Goal: Task Accomplishment & Management: Manage account settings

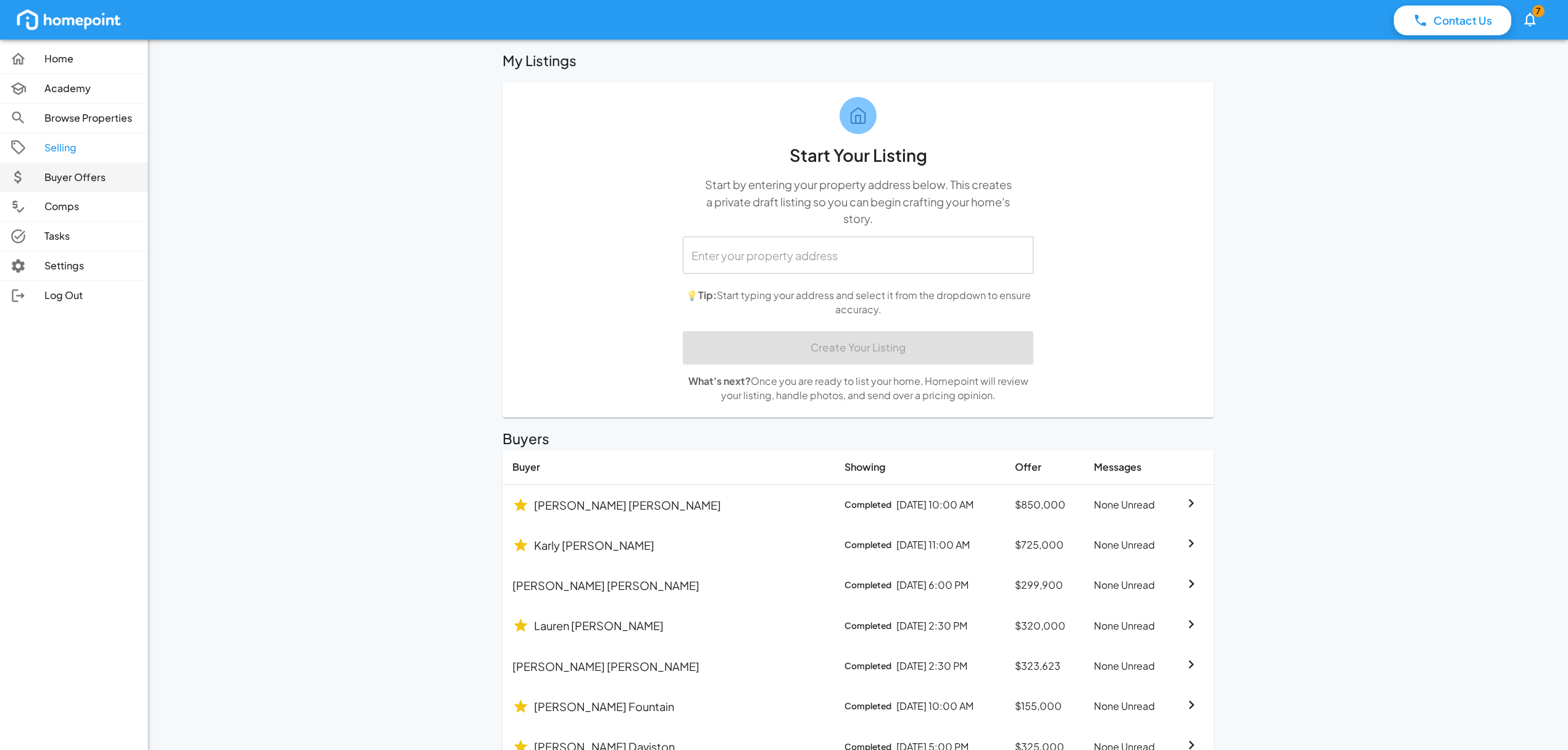
click at [99, 176] on p "Buyer Offers" at bounding box center [91, 177] width 93 height 14
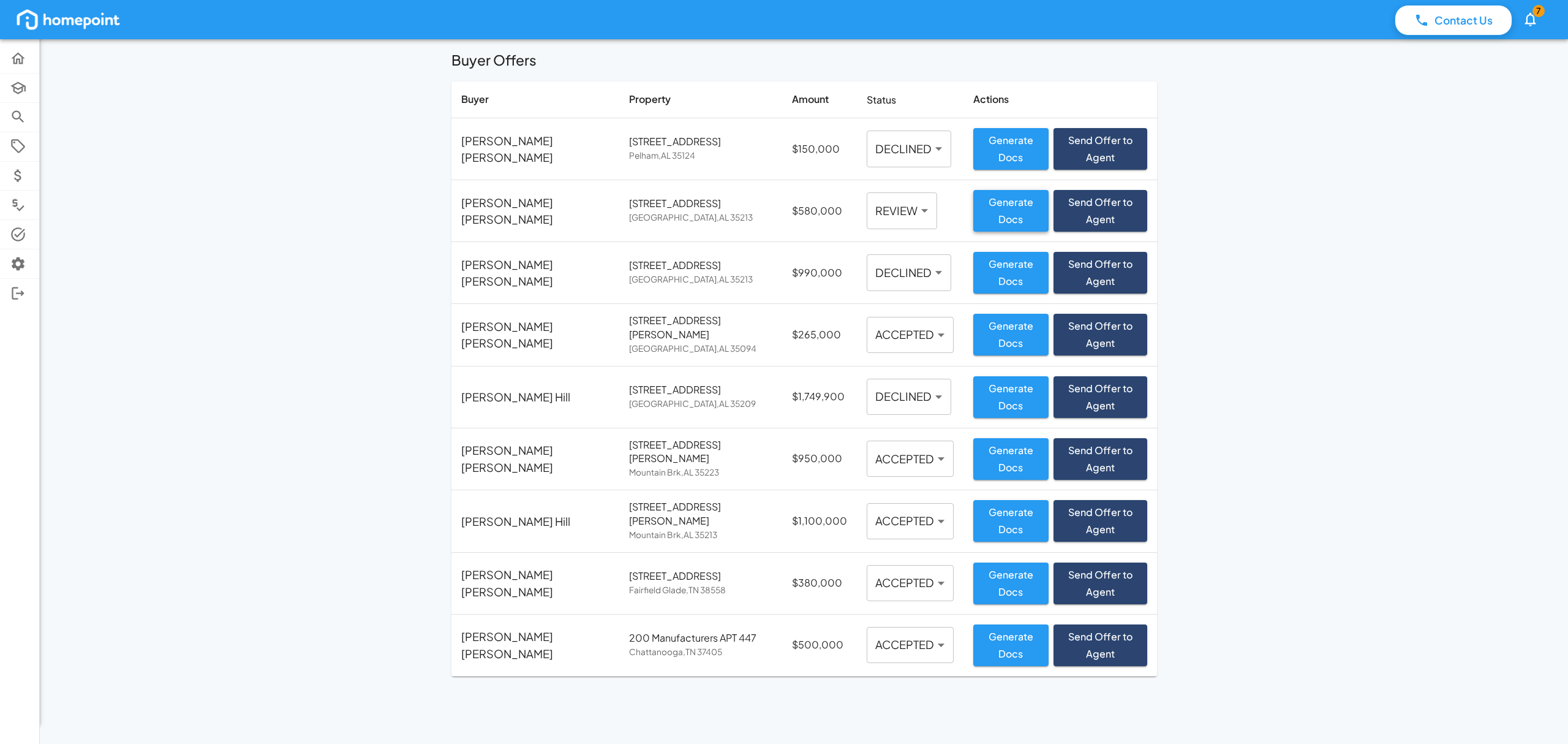
click at [973, 206] on button "Generate Docs" at bounding box center [1011, 211] width 75 height 42
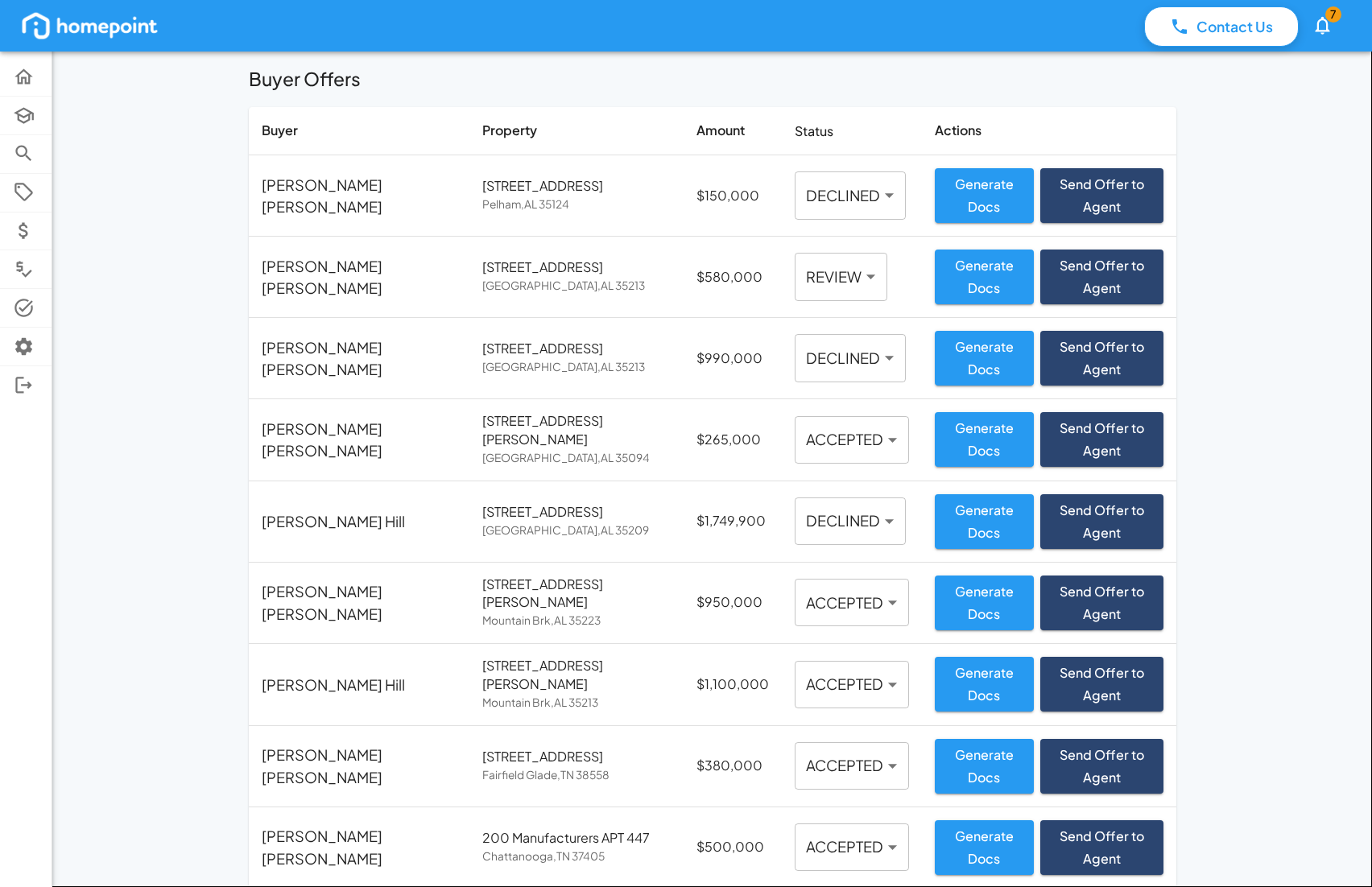
paste textarea "Appliances to stay: oven range, microwave, dishwasher, refrigerator, washer and…"
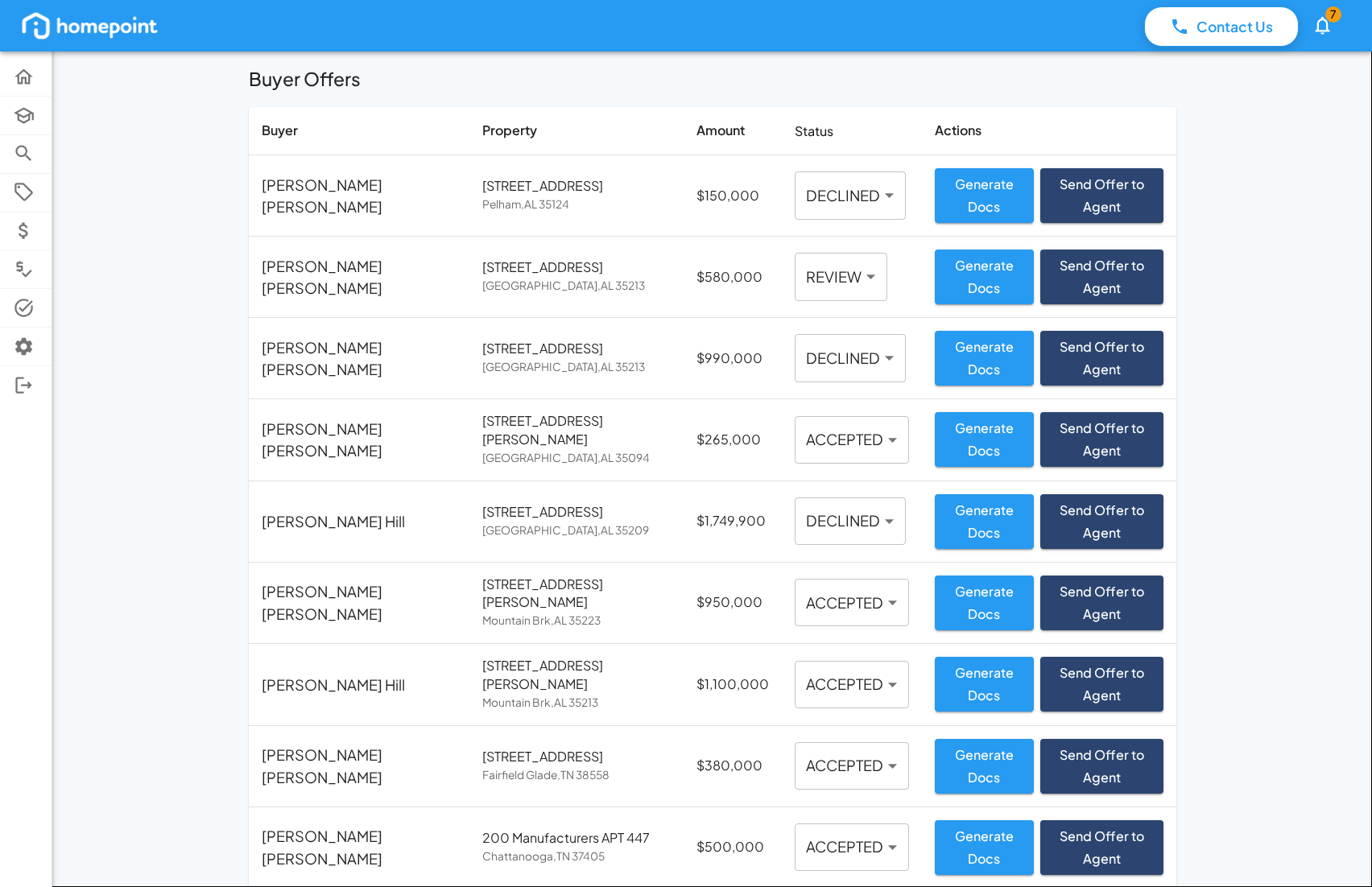
type textarea "Appliances to stay: oven range, microwave, dishwasher, refrigerator, washer and…"
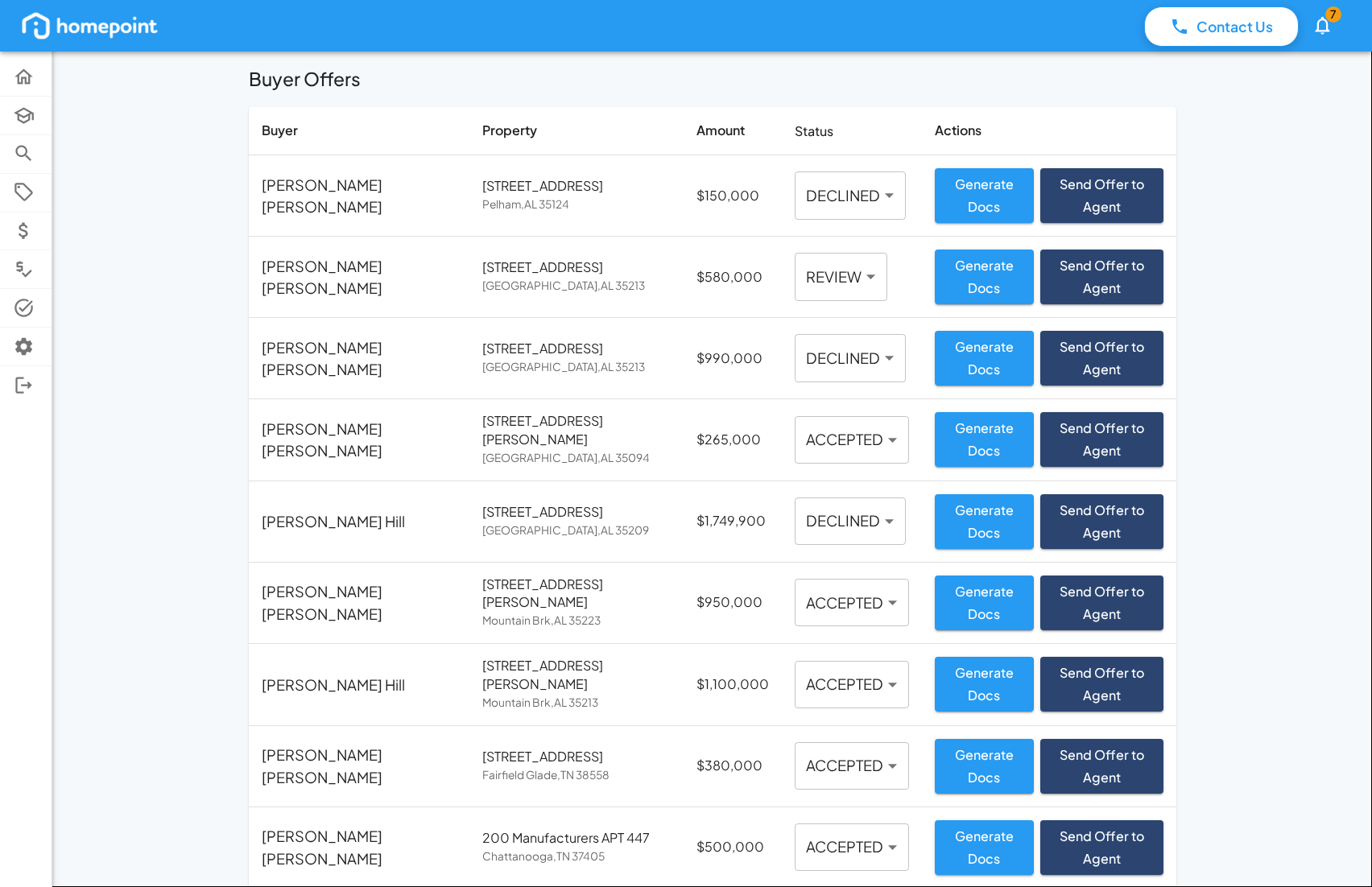
drag, startPoint x: 355, startPoint y: 370, endPoint x: 775, endPoint y: 535, distance: 451.2
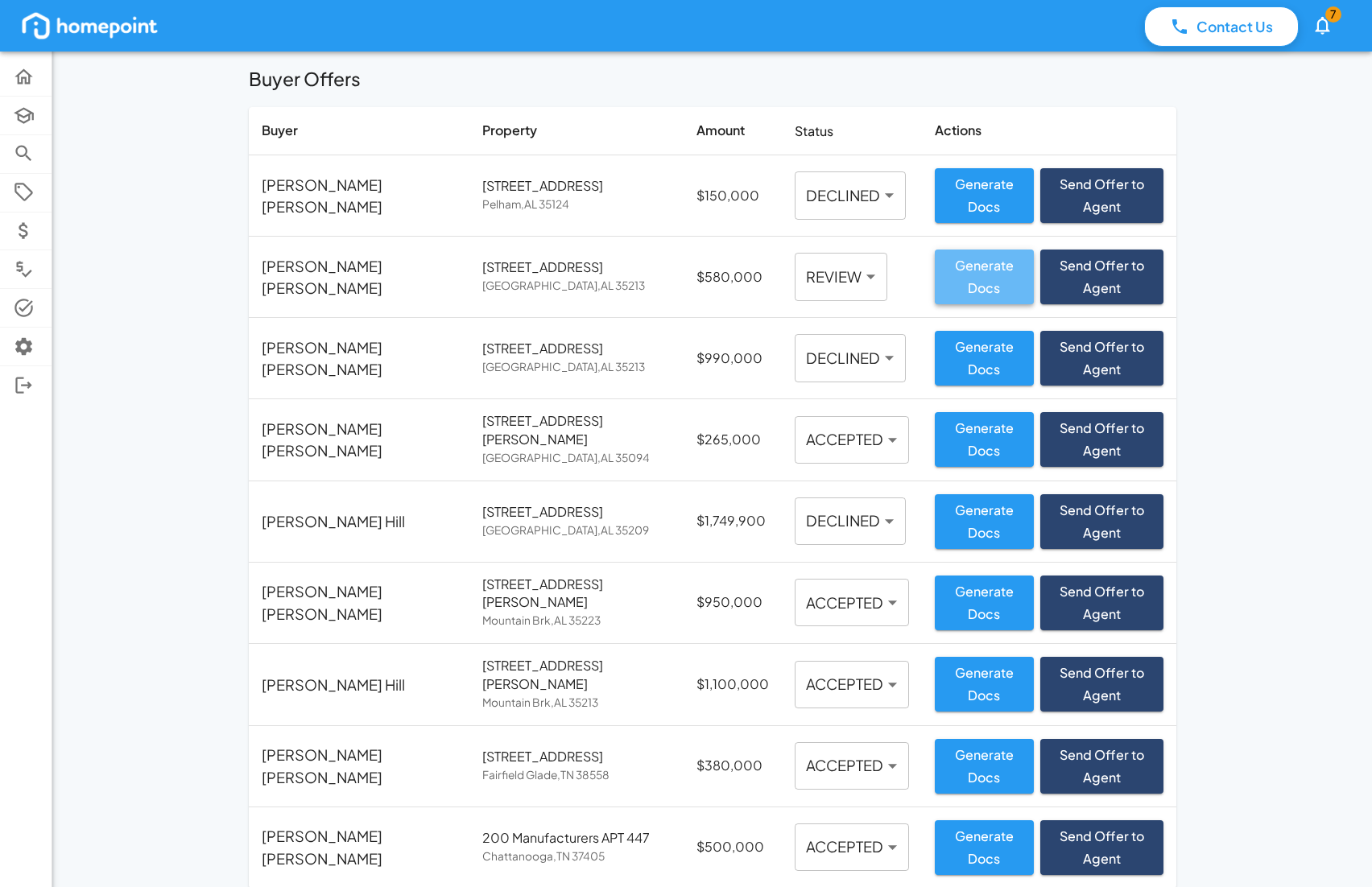
click at [935, 269] on button "Generate Docs" at bounding box center [984, 277] width 99 height 55
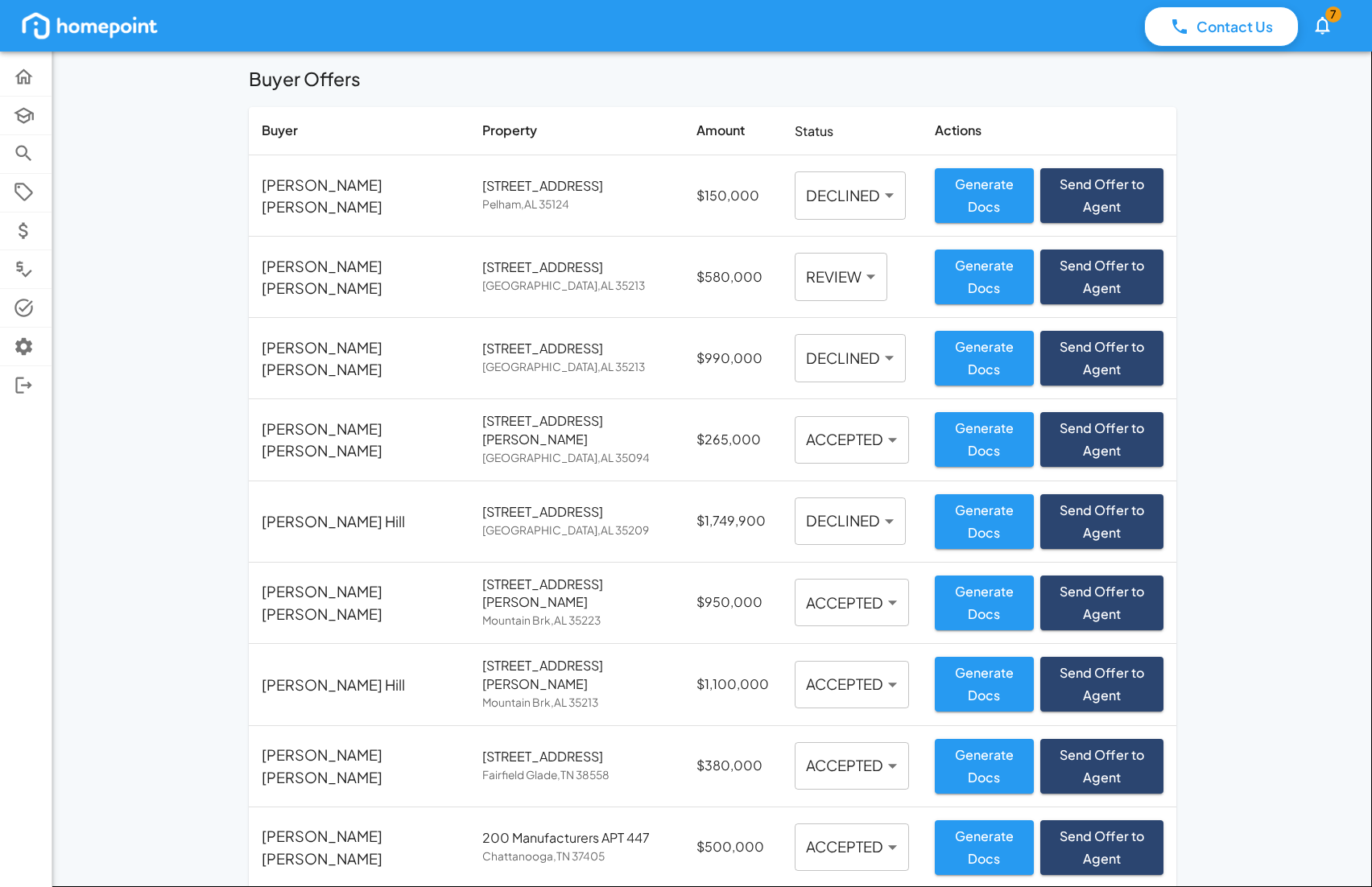
drag, startPoint x: 800, startPoint y: 703, endPoint x: 842, endPoint y: 713, distance: 43.2
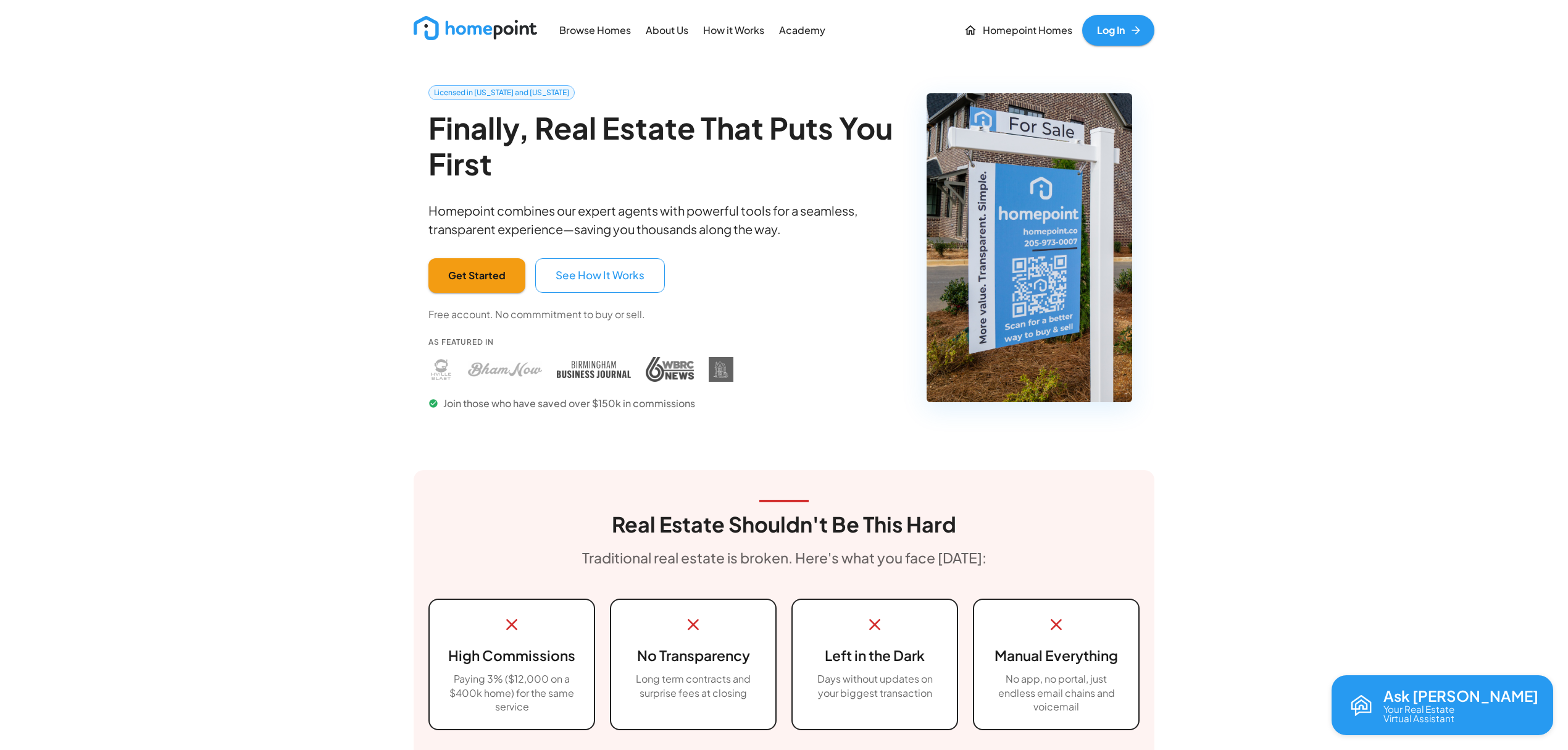
click at [1118, 30] on link "Log In" at bounding box center [1118, 30] width 72 height 31
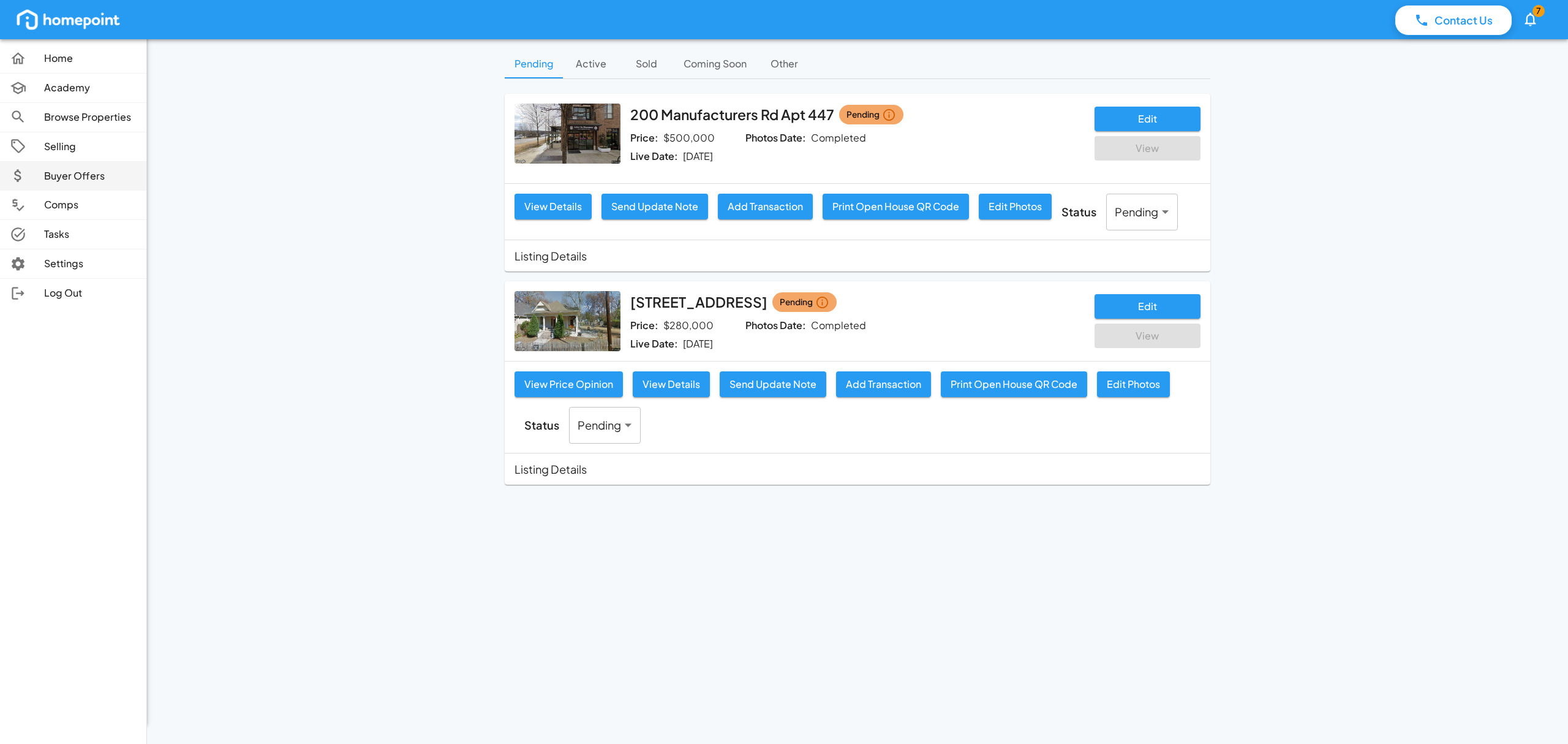
click at [76, 175] on p "Buyer Offers" at bounding box center [91, 176] width 93 height 14
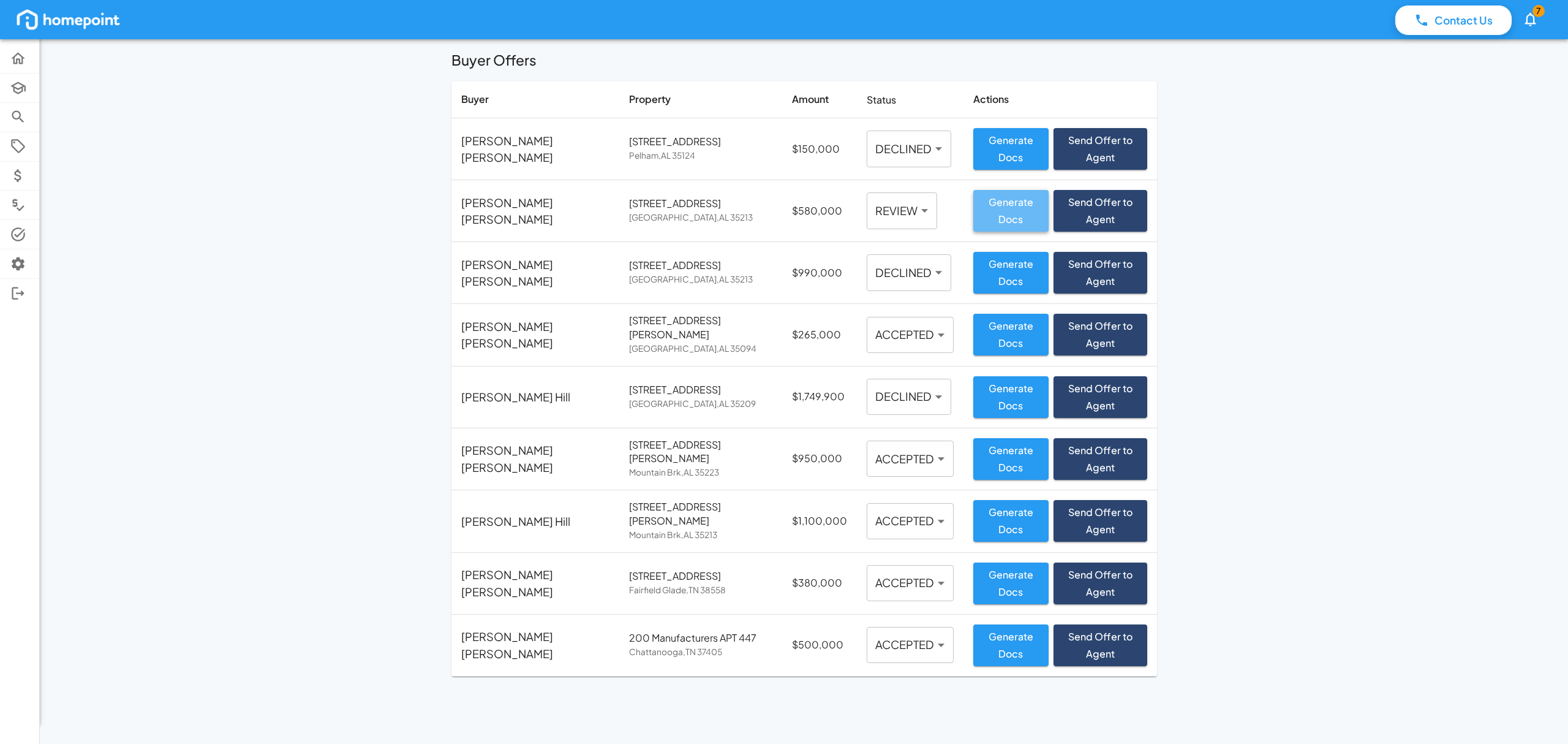
click at [973, 203] on button "Generate Docs" at bounding box center [1011, 211] width 75 height 42
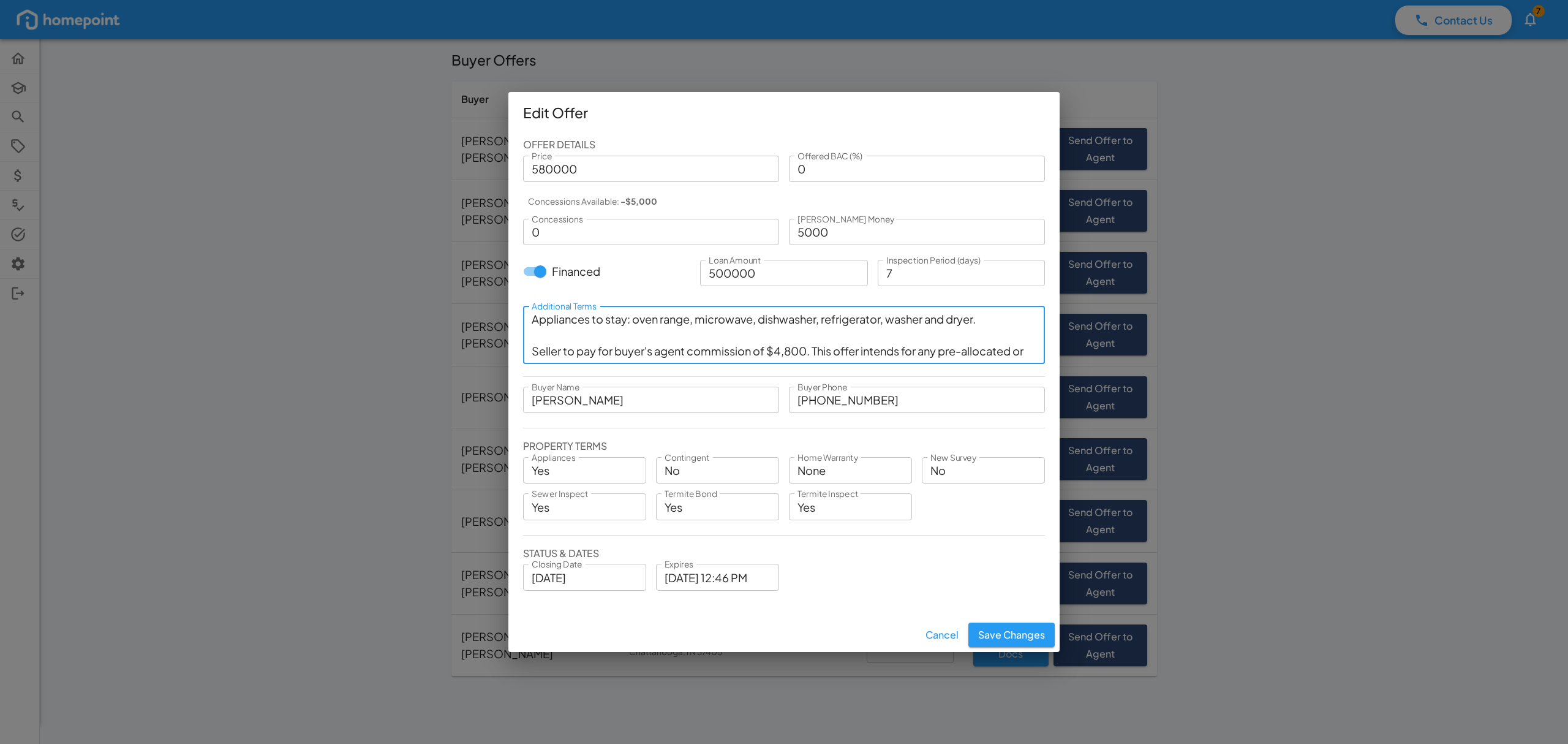
drag, startPoint x: 798, startPoint y: 346, endPoint x: 852, endPoint y: 359, distance: 55.5
click at [799, 346] on textarea "Appliances to stay: oven range, microwave, dishwasher, refrigerator, washer and…" at bounding box center [783, 335] width 505 height 48
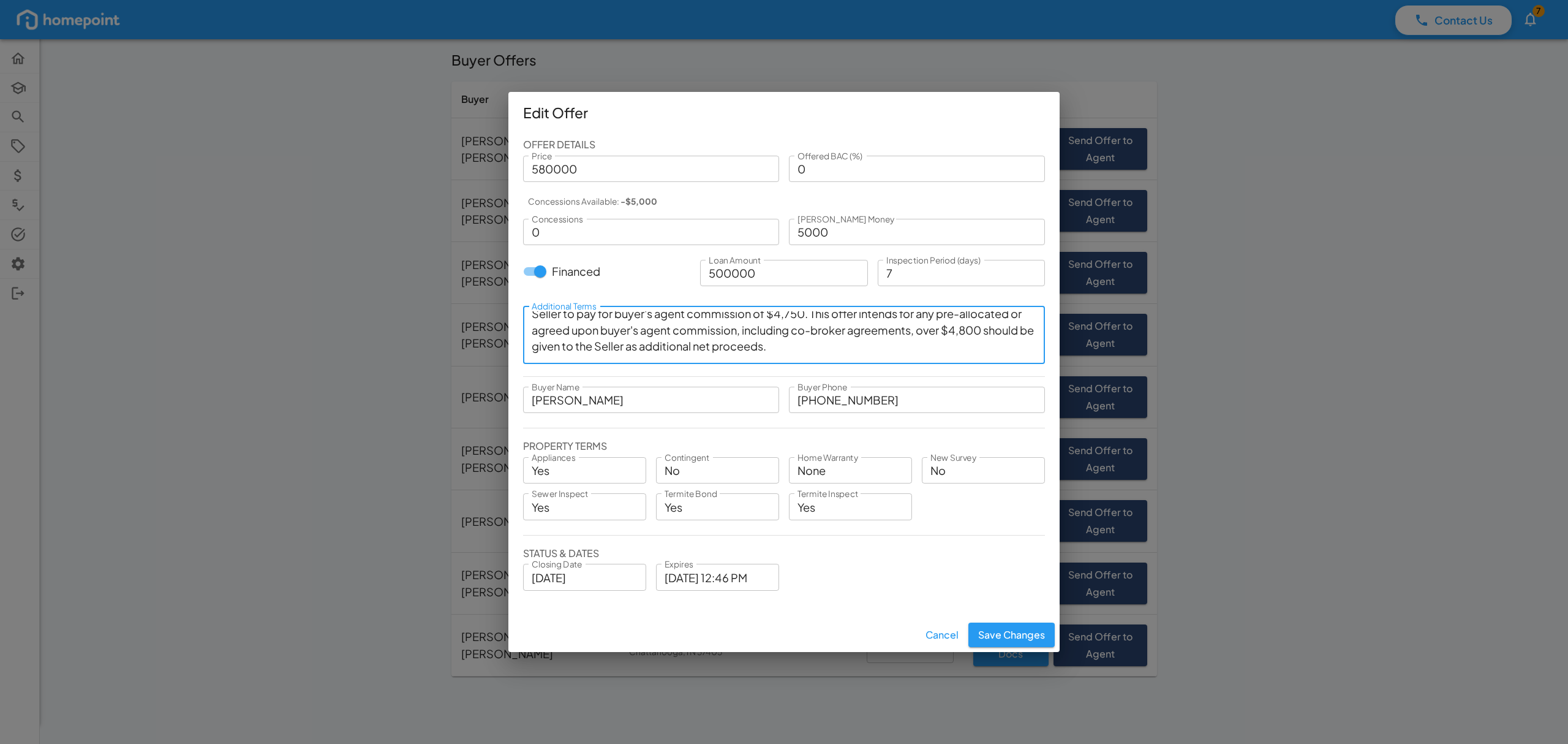
scroll to position [64, 0]
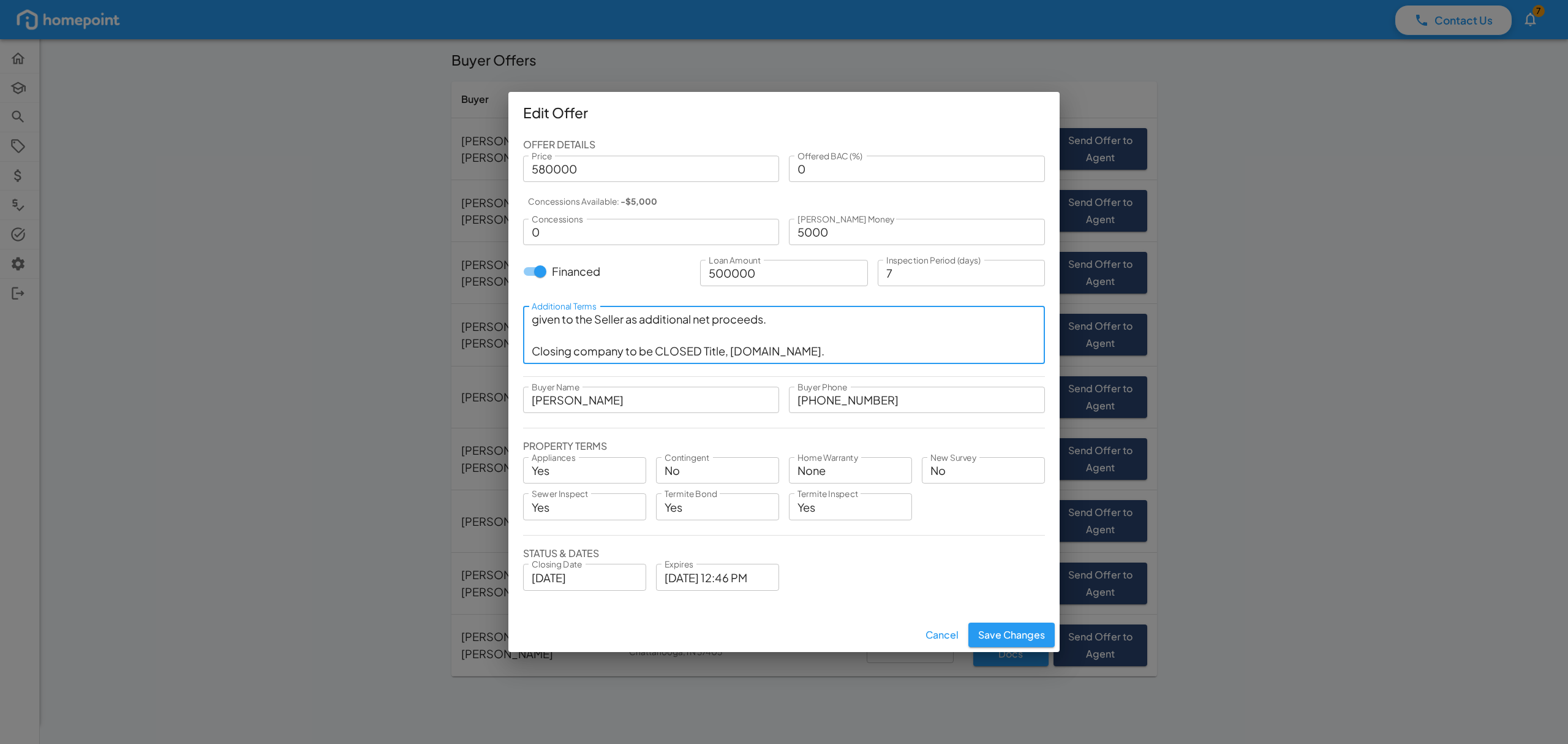
drag, startPoint x: 574, startPoint y: 347, endPoint x: 528, endPoint y: 349, distance: 46.0
click at [528, 349] on div "Appliances to stay: oven range, microwave, dishwasher, refrigerator, washer and…" at bounding box center [784, 334] width 522 height 58
click at [885, 346] on textarea "Appliances to stay: oven range, microwave, dishwasher, refrigerator, washer and…" at bounding box center [783, 335] width 505 height 48
type textarea "Appliances to stay: oven range, microwave, dishwasher, refrigerator, washer and…"
click at [1007, 625] on button "Save Changes" at bounding box center [1012, 635] width 86 height 24
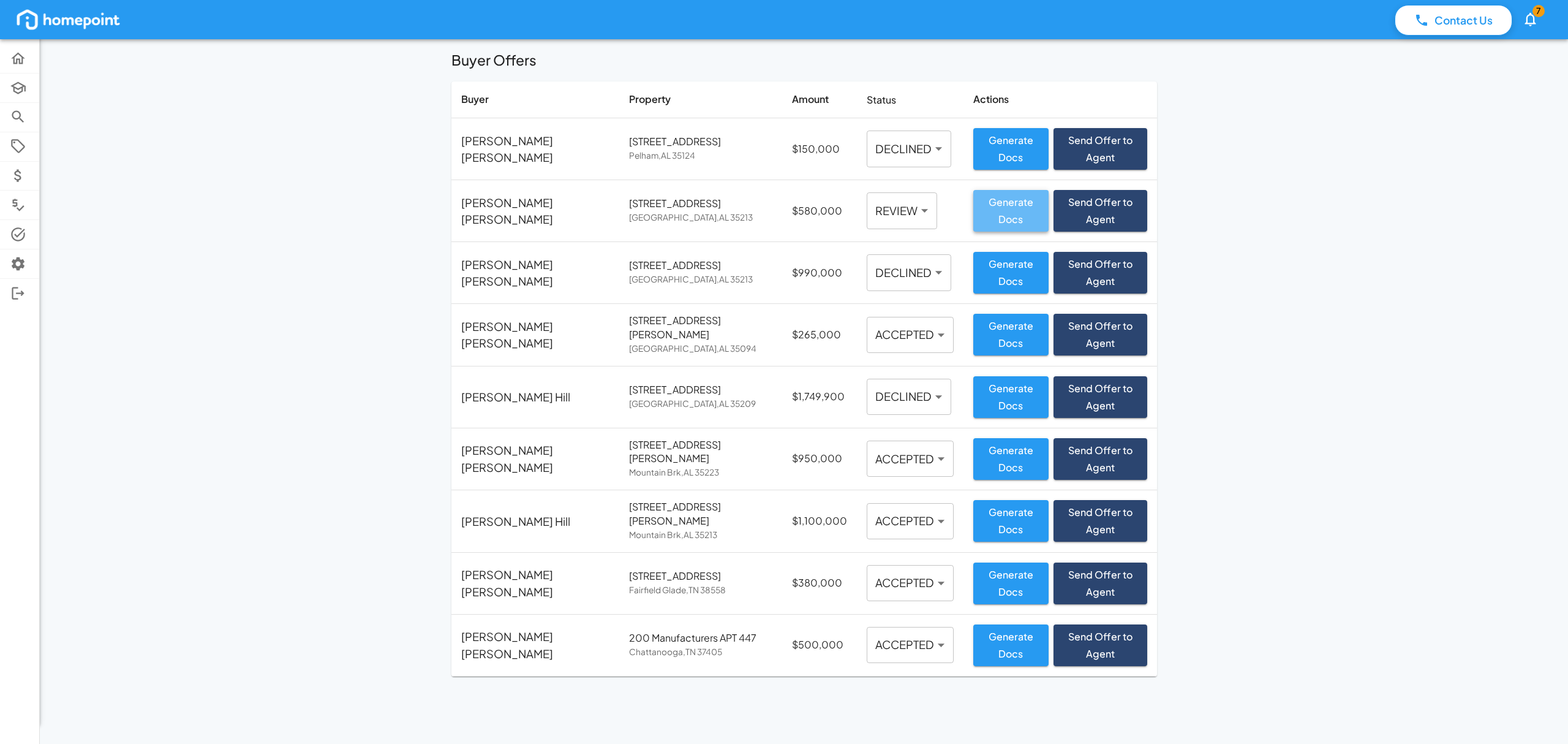
click at [988, 212] on button "Generate Docs" at bounding box center [1011, 211] width 75 height 42
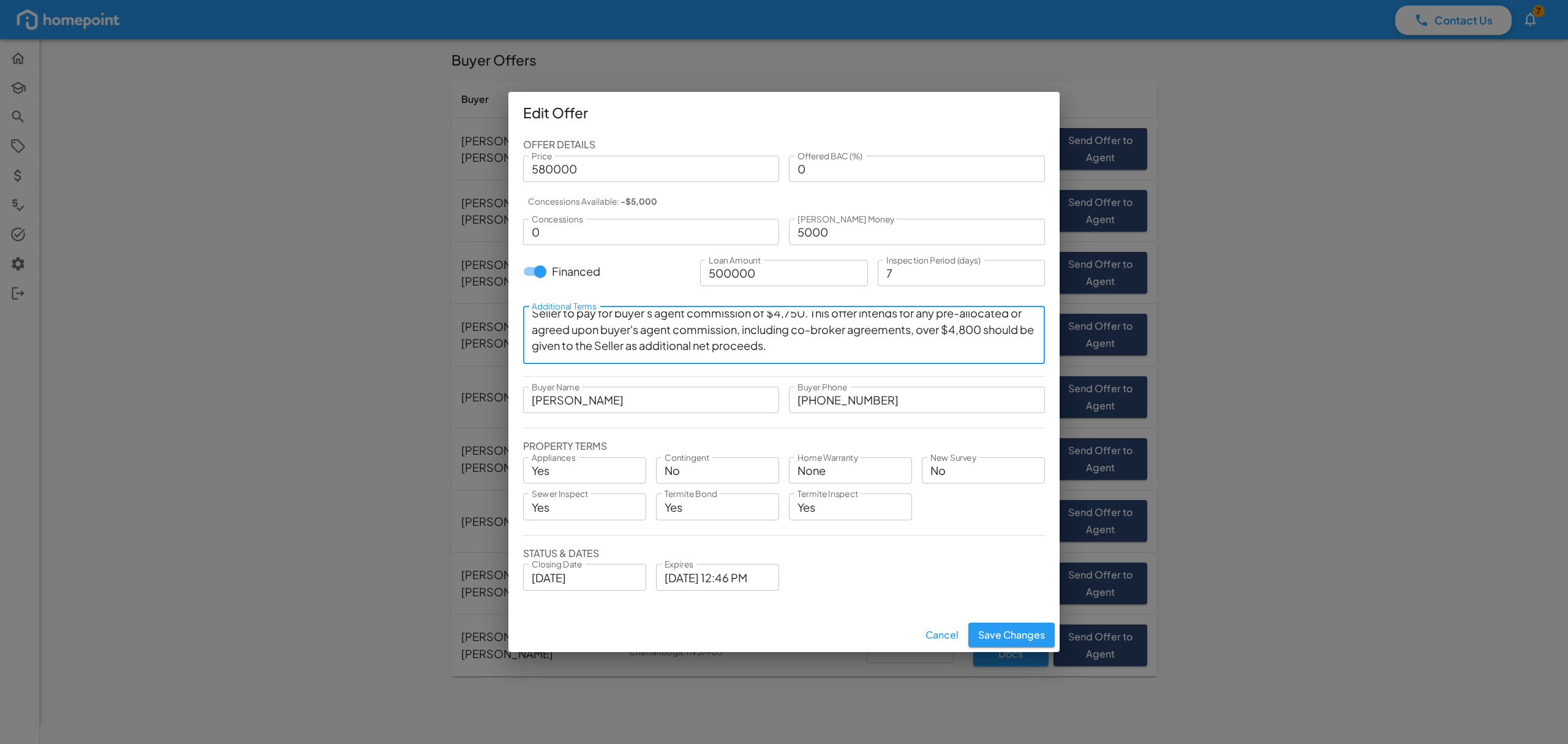
scroll to position [33, 0]
click at [993, 337] on textarea "Appliances to stay: oven range, microwave, dishwasher, refrigerator, washer and…" at bounding box center [783, 335] width 505 height 48
click at [956, 354] on textarea "Appliances to stay: oven range, microwave, dishwasher, refrigerator, washer and…" at bounding box center [783, 335] width 505 height 48
type textarea "Appliances to stay: oven range, microwave, dishwasher, refrigerator, washer and…"
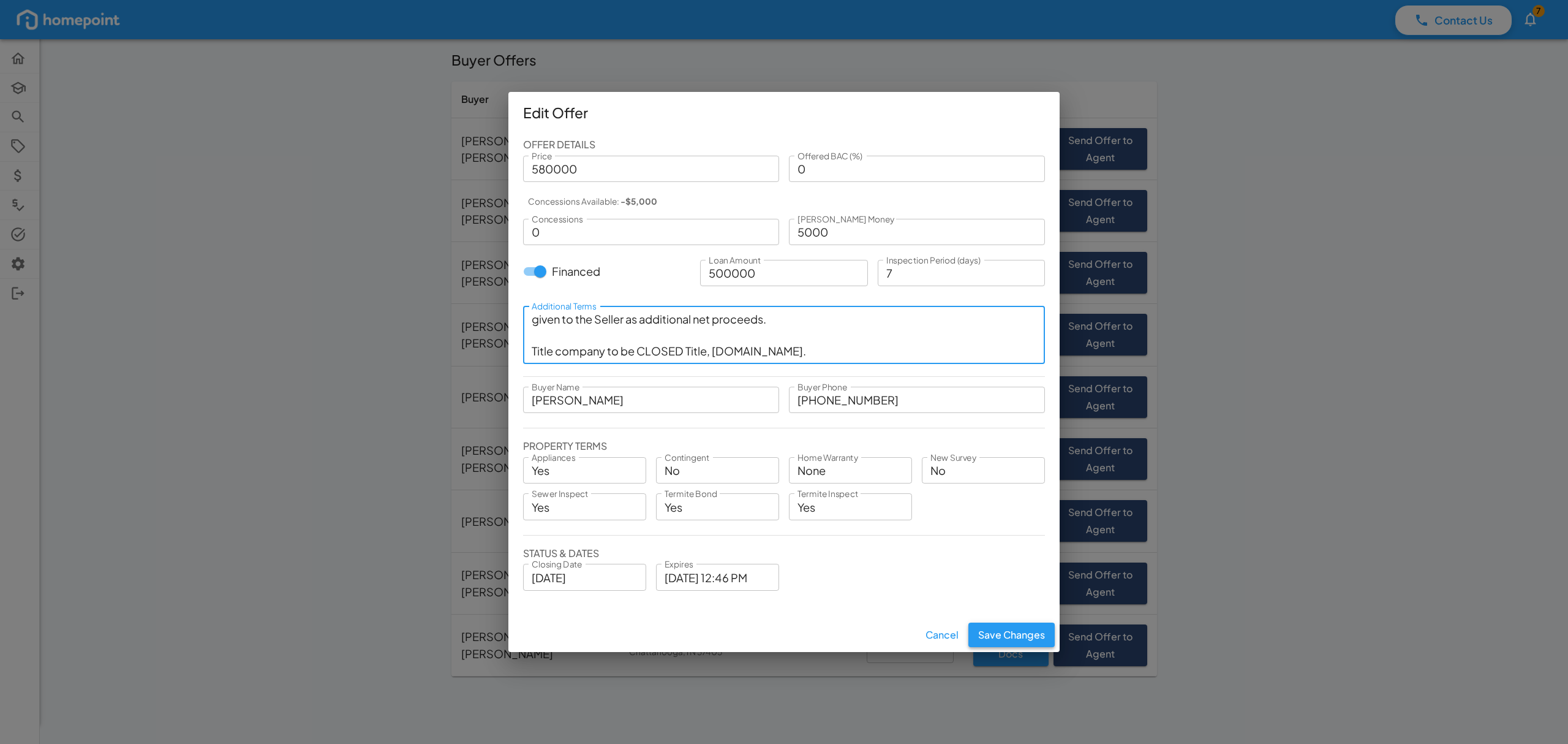
click at [1008, 632] on button "Save Changes" at bounding box center [1012, 635] width 86 height 24
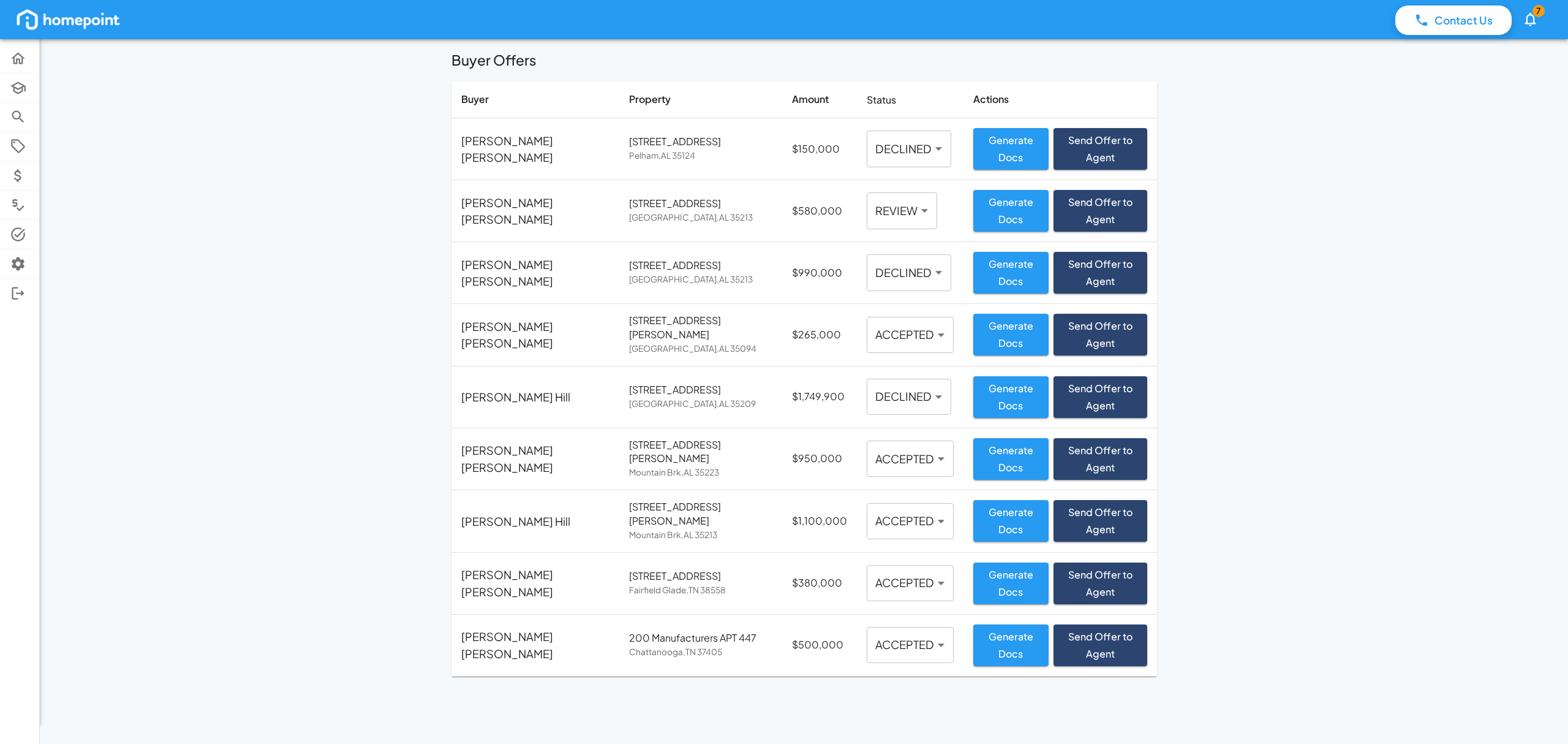
click at [876, 207] on body "Contact Us 7 Home Academy Browse Properties Selling Buyer Offers Comps Tasks Se…" at bounding box center [784, 372] width 1568 height 744
click at [849, 360] on li "REVIEWED" at bounding box center [851, 359] width 89 height 24
type input "********"
click at [1296, 319] on div "Contact Us 7 Home Academy Browse Properties Selling Buyer Offers Comps Tasks Se…" at bounding box center [784, 372] width 1568 height 744
